Goal: Transaction & Acquisition: Download file/media

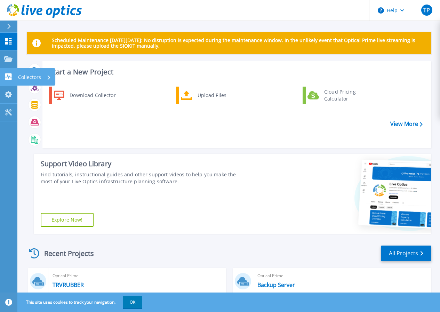
click at [5, 70] on link "Collectors Collectors" at bounding box center [8, 77] width 17 height 18
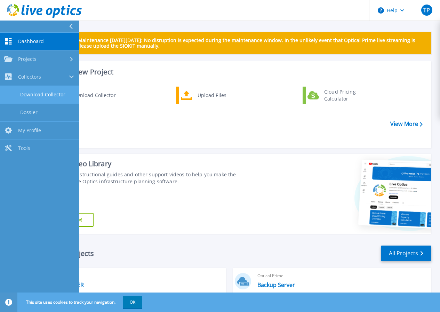
click at [30, 90] on link "Download Collector" at bounding box center [39, 95] width 79 height 18
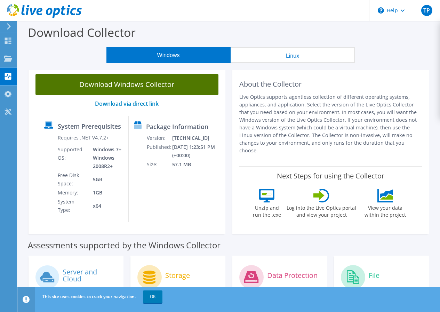
click at [132, 87] on link "Download Windows Collector" at bounding box center [127, 84] width 183 height 21
